Goal: Information Seeking & Learning: Check status

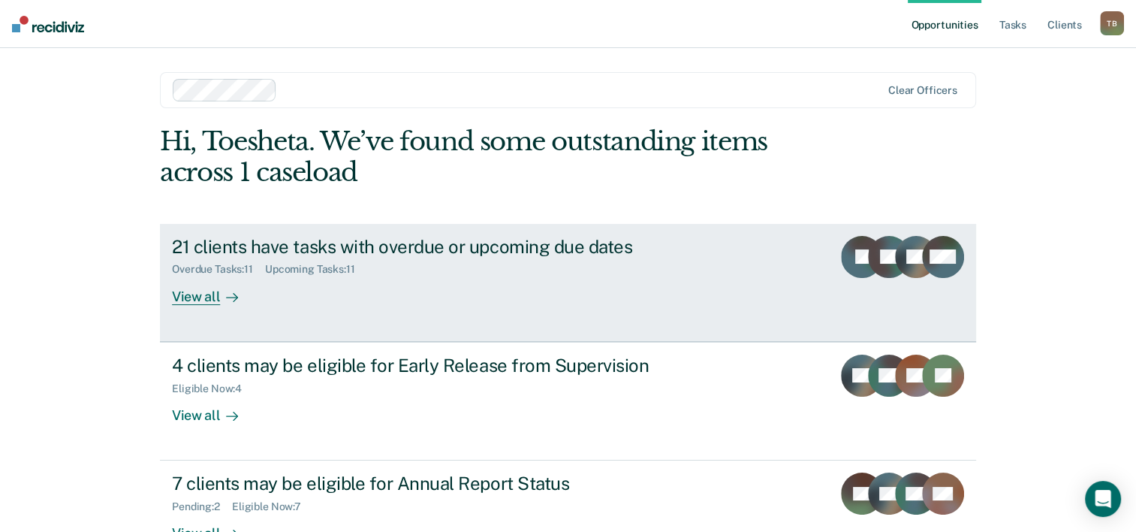
click at [190, 298] on div "View all" at bounding box center [214, 290] width 84 height 29
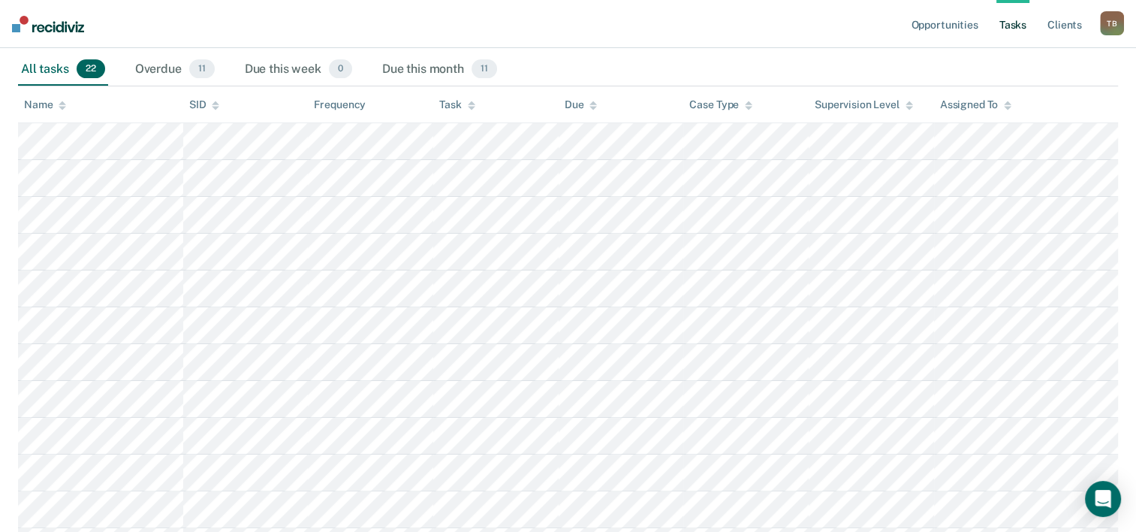
scroll to position [133, 0]
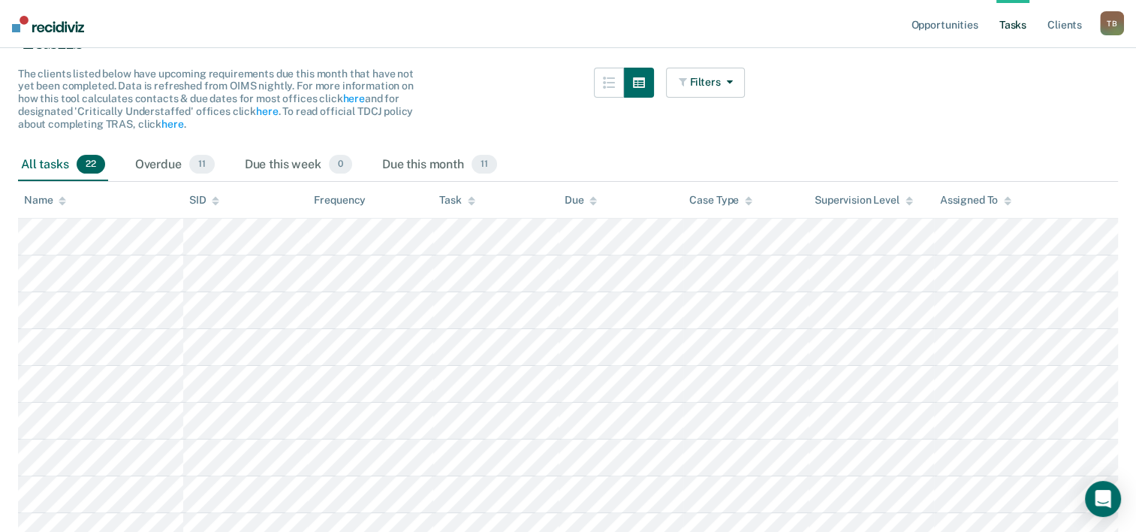
click at [51, 162] on div "All tasks 22" at bounding box center [63, 165] width 90 height 33
click at [86, 164] on span "22" at bounding box center [91, 165] width 29 height 20
click at [716, 82] on button "Filters" at bounding box center [706, 83] width 80 height 30
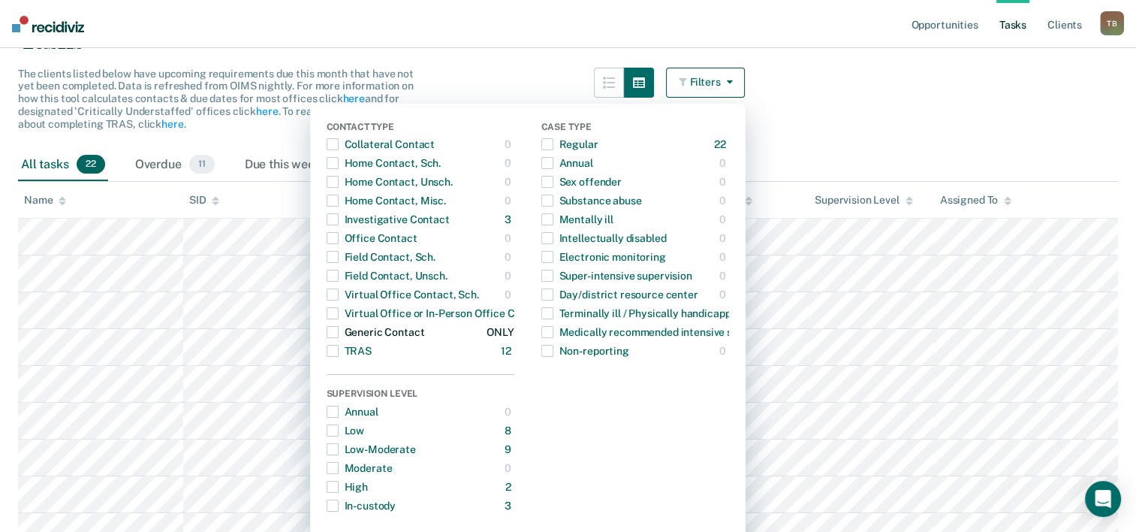
click at [339, 334] on span "button" at bounding box center [333, 332] width 12 height 12
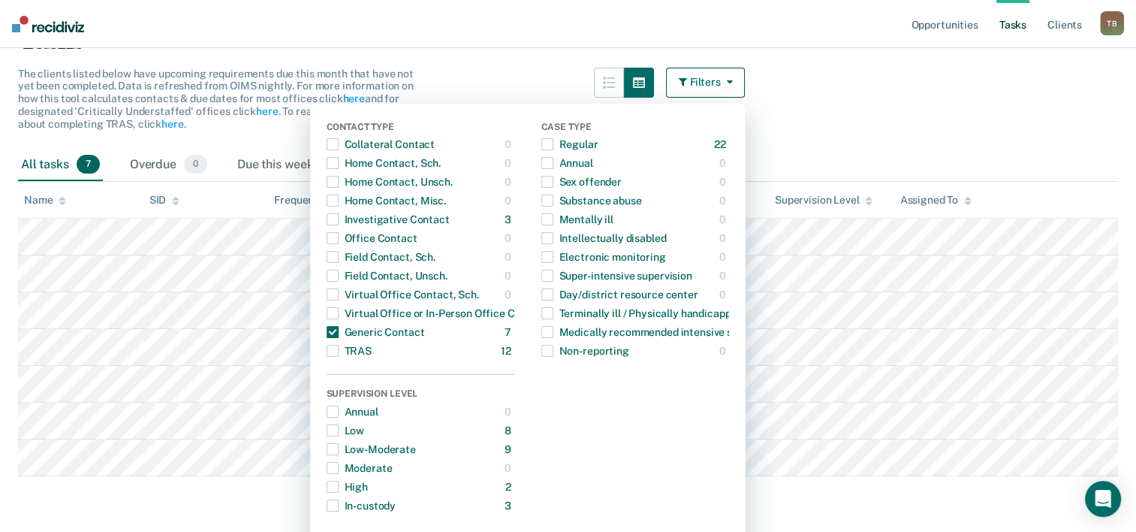
click at [952, 137] on main "Clear officers Tasks The clients listed below have upcoming requirements due th…" at bounding box center [568, 239] width 1136 height 585
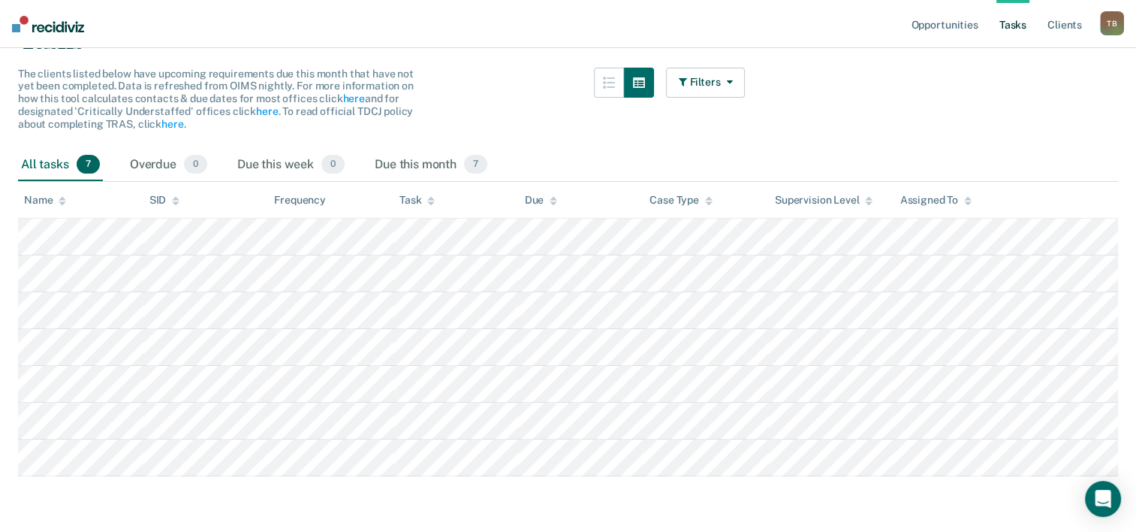
scroll to position [183, 0]
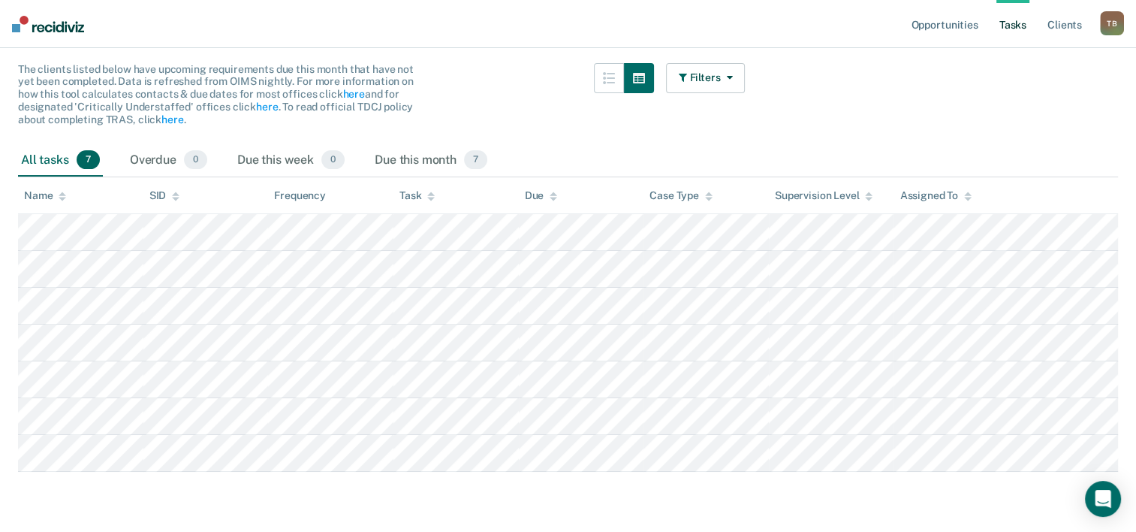
click at [670, 500] on main "Clear officers Tasks The clients listed below have upcoming requirements due th…" at bounding box center [568, 234] width 1136 height 585
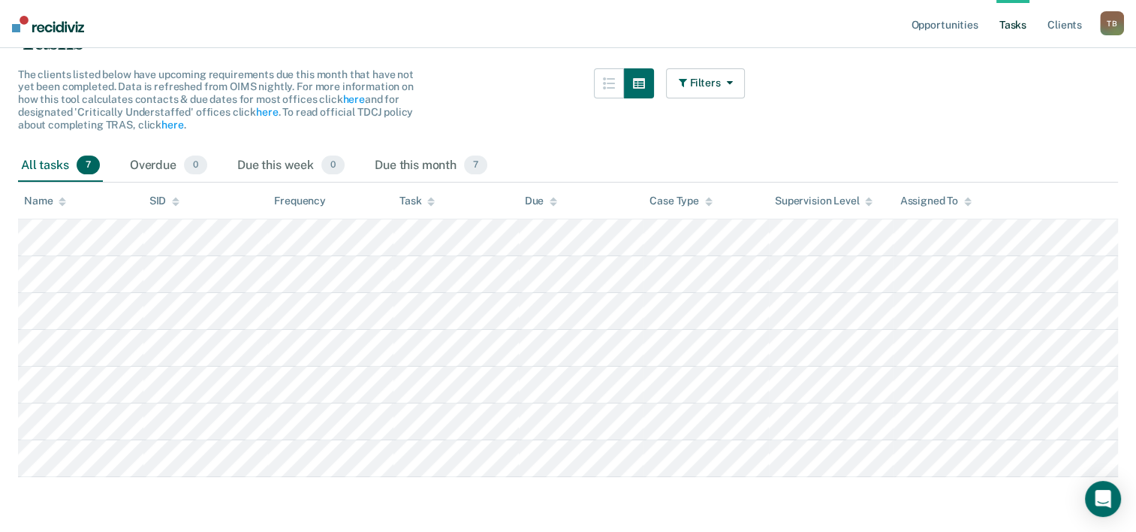
scroll to position [0, 0]
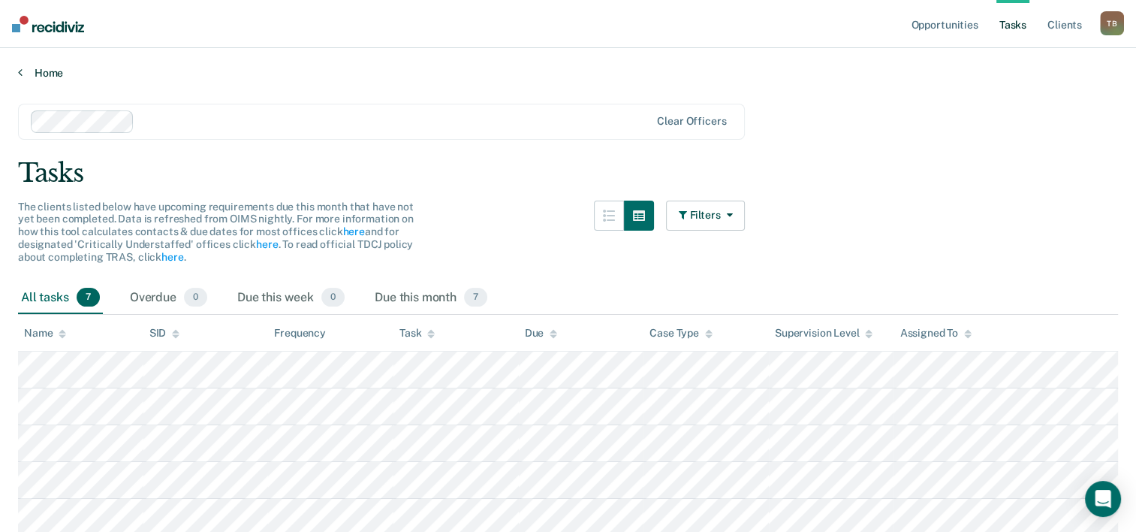
click at [51, 76] on link "Home" at bounding box center [568, 73] width 1100 height 14
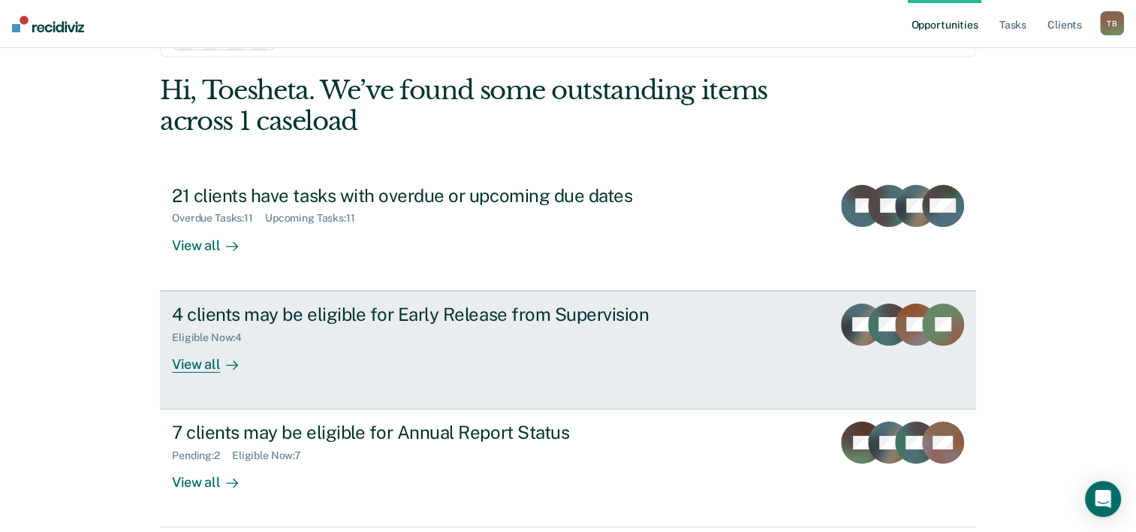
scroll to position [106, 0]
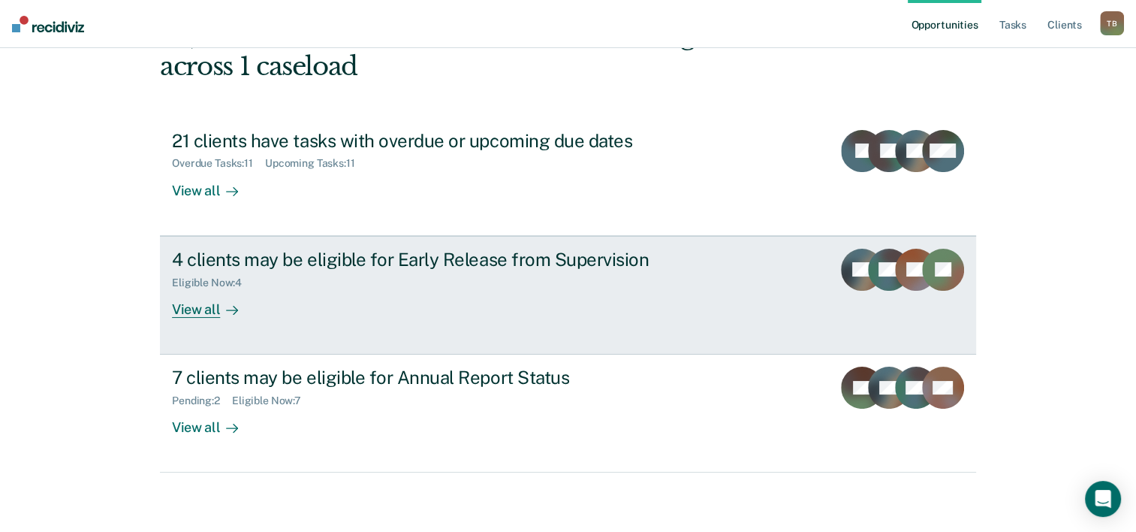
click at [201, 303] on div "View all" at bounding box center [214, 302] width 84 height 29
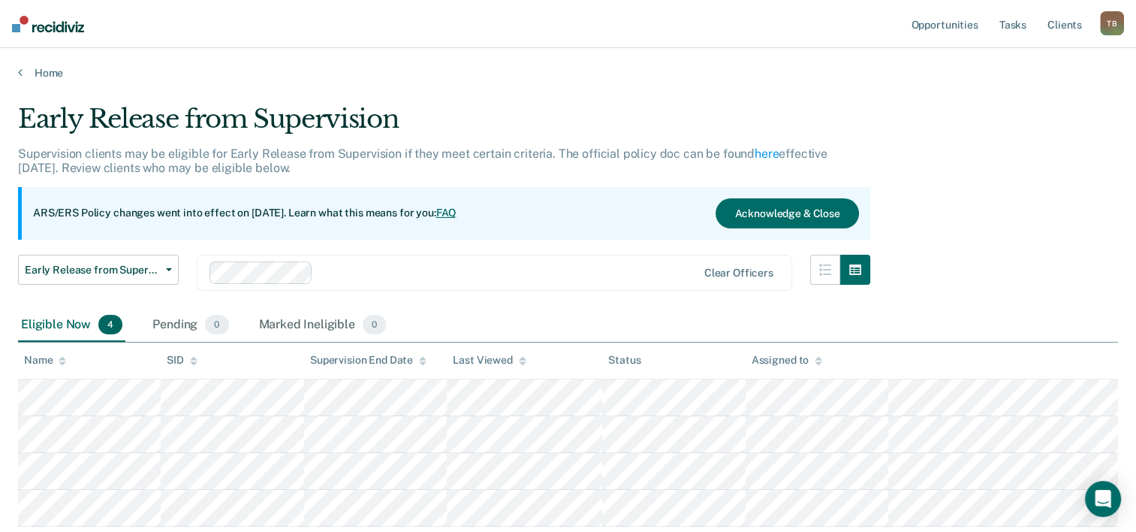
scroll to position [101, 0]
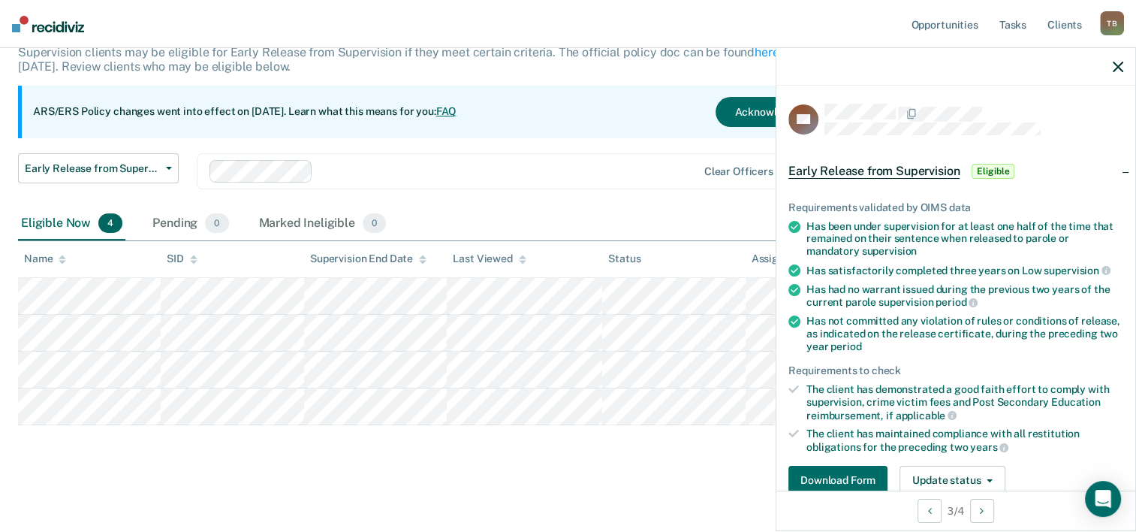
click at [298, 481] on main "Early Release from Supervision Supervision clients may be eligible for Early Re…" at bounding box center [568, 253] width 1136 height 551
click at [663, 150] on div "Early Release from Supervision Supervision clients may be eligible for Early Re…" at bounding box center [444, 104] width 852 height 205
click at [1120, 65] on icon "button" at bounding box center [1118, 67] width 11 height 11
